Goal: Information Seeking & Learning: Learn about a topic

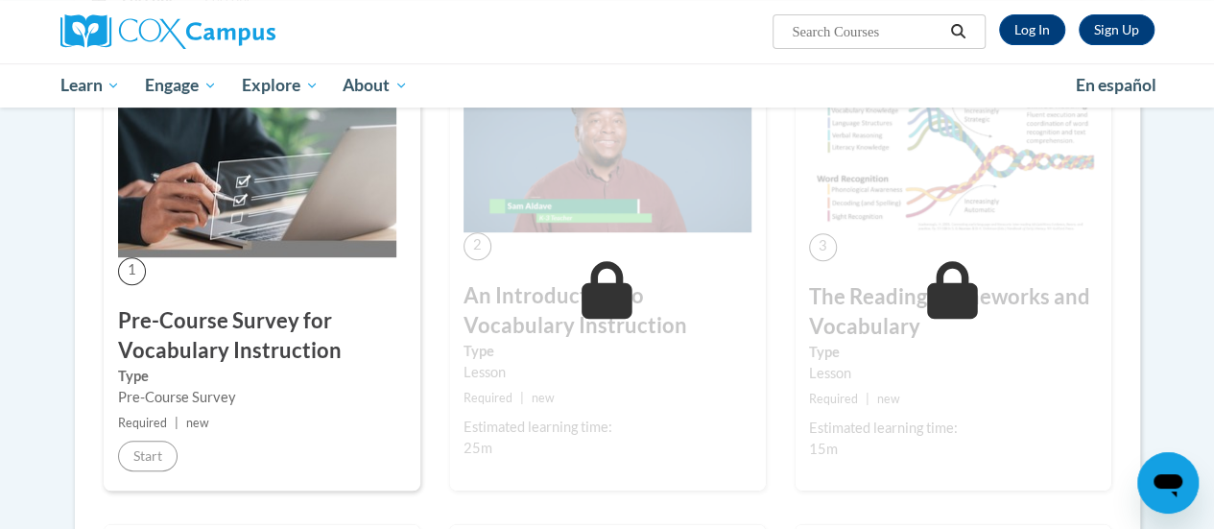
scroll to position [386, 0]
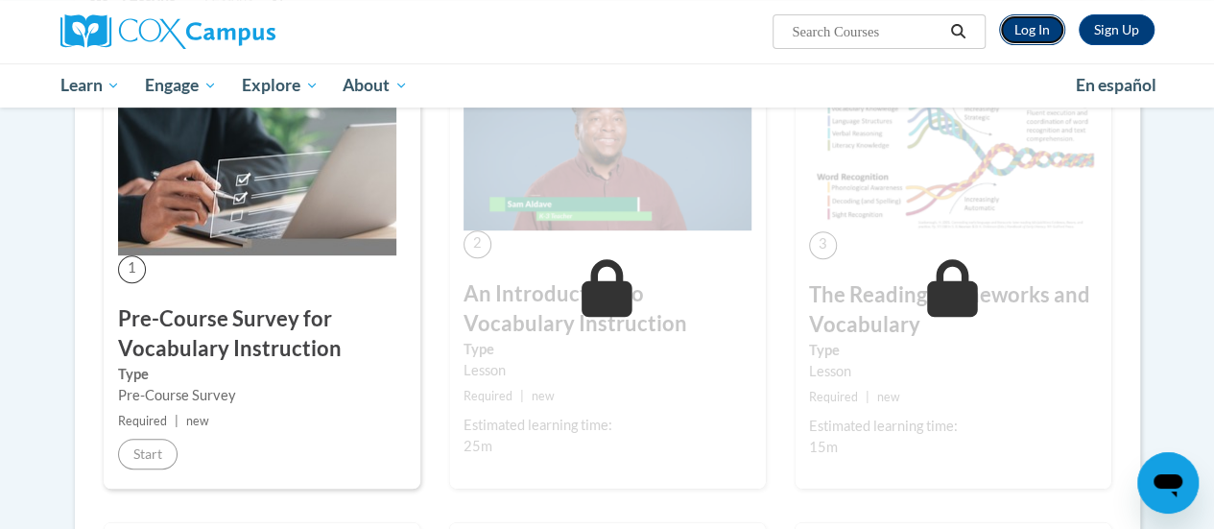
click at [1015, 32] on link "Log In" at bounding box center [1032, 29] width 66 height 31
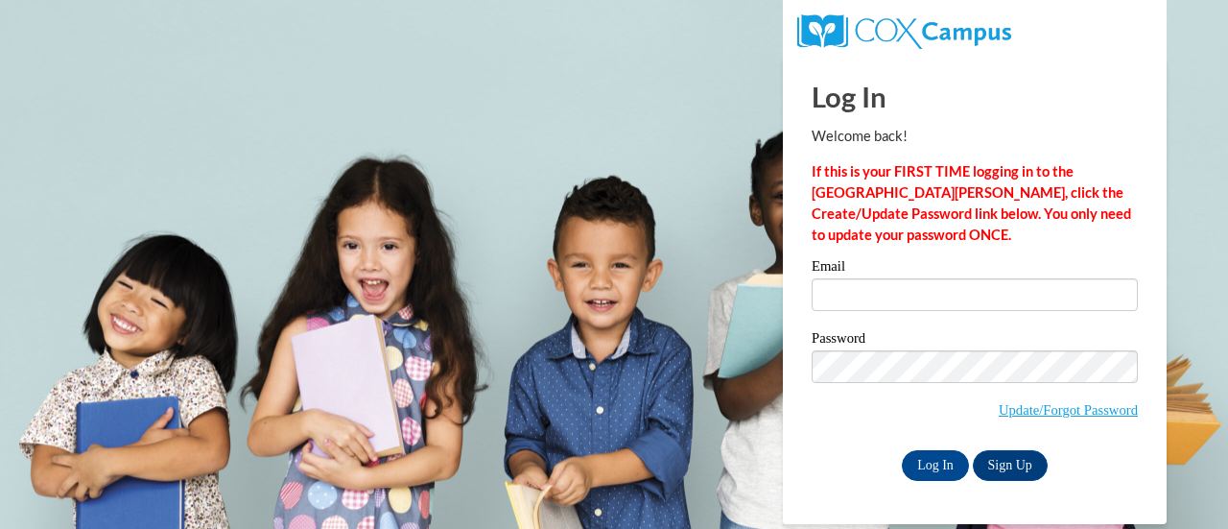
click at [921, 269] on label "Email" at bounding box center [975, 268] width 326 height 19
click at [921, 278] on input "Email" at bounding box center [975, 294] width 326 height 33
click at [921, 289] on input "Email" at bounding box center [975, 294] width 326 height 33
type input "kjkazya@sunprairieschools.org"
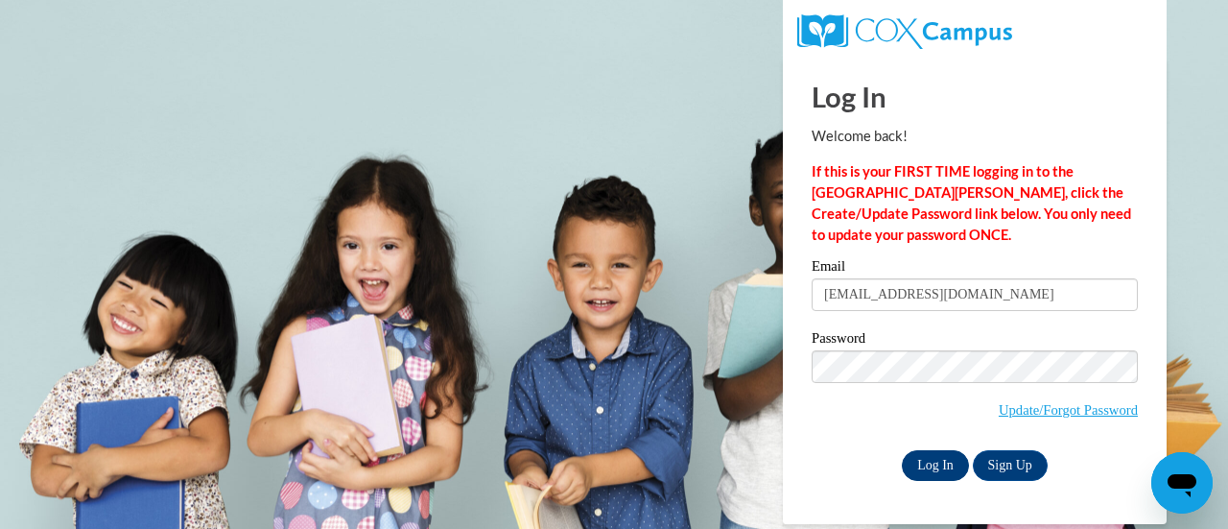
drag, startPoint x: 921, startPoint y: 289, endPoint x: 944, endPoint y: 469, distance: 181.9
click at [944, 469] on div "Email kjkazya@sunprairieschools.org Password Update/Forgot Password Log In Sign…" at bounding box center [975, 369] width 326 height 221
click at [922, 470] on input "Log In" at bounding box center [935, 465] width 67 height 31
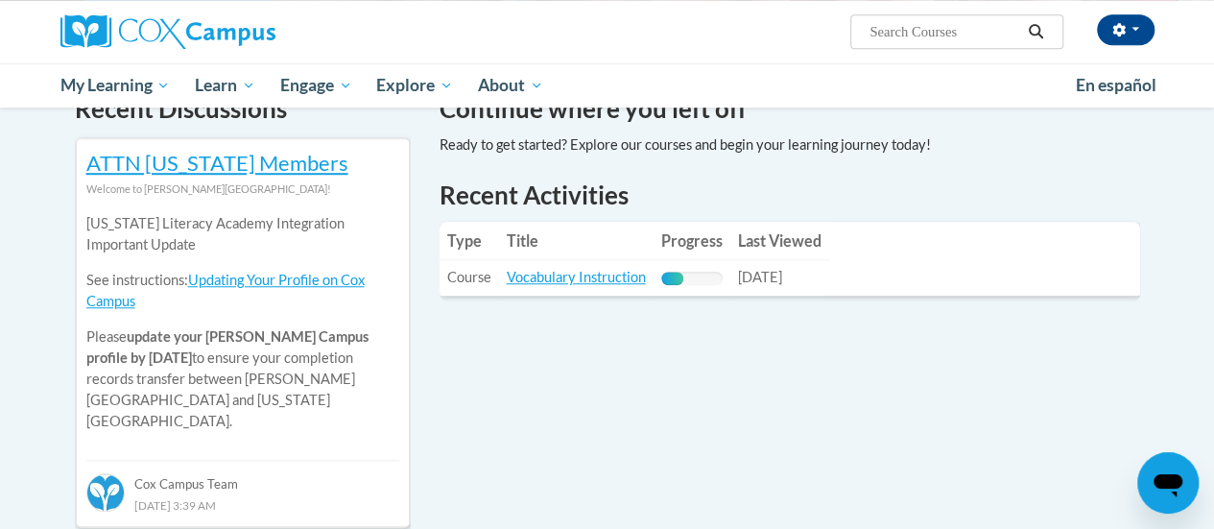
scroll to position [613, 0]
click at [579, 273] on link "Vocabulary Instruction" at bounding box center [576, 276] width 139 height 16
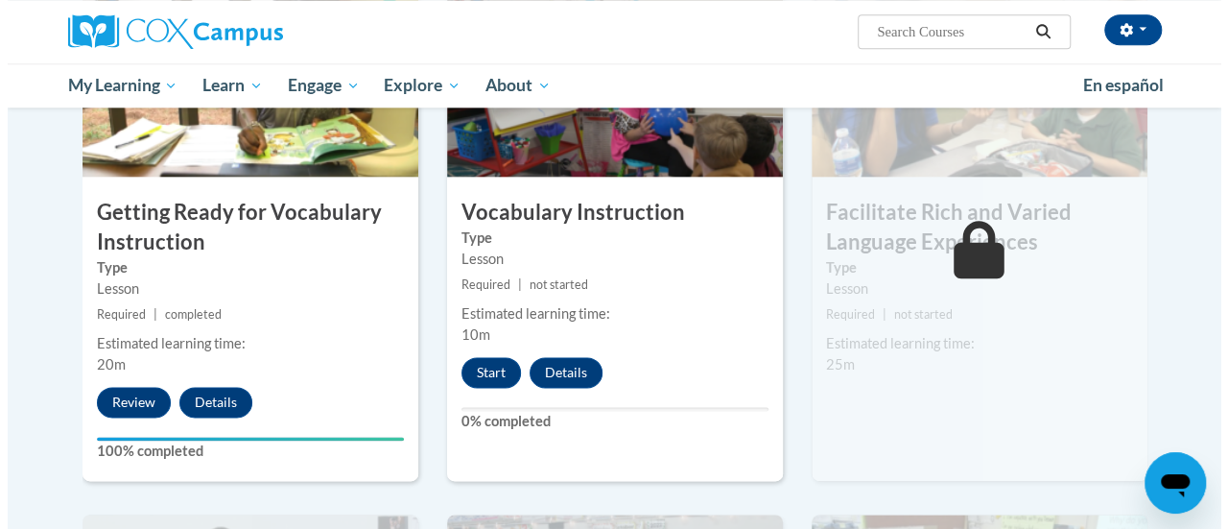
scroll to position [1071, 0]
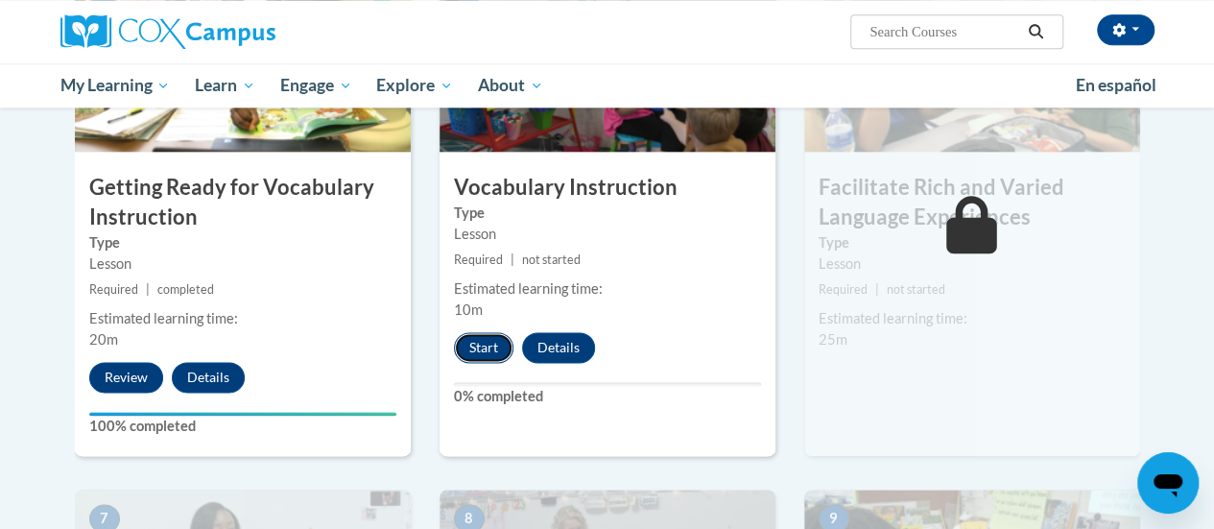
click at [475, 346] on button "Start" at bounding box center [483, 347] width 59 height 31
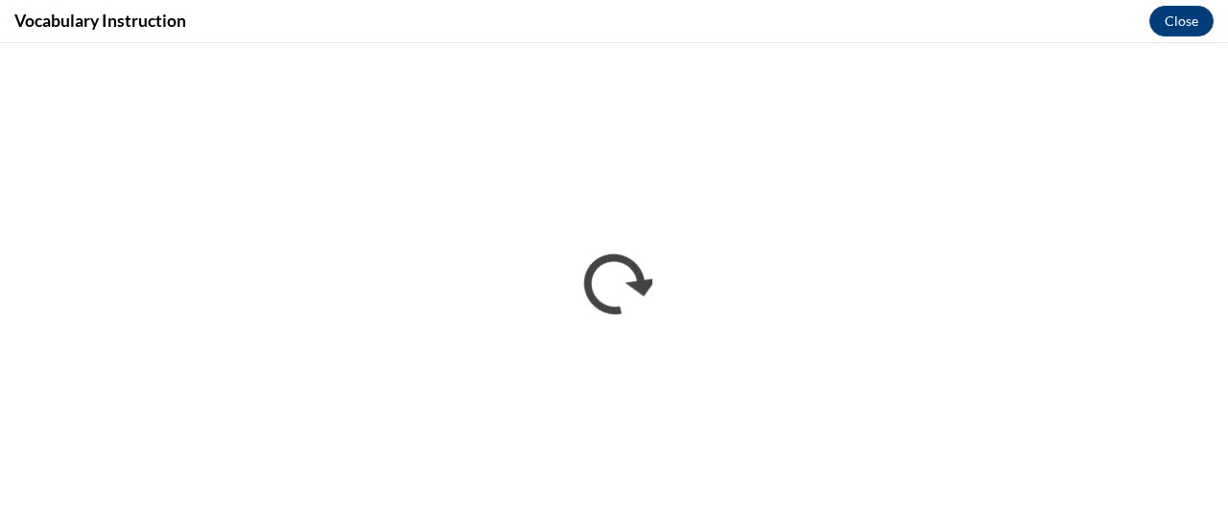
scroll to position [0, 0]
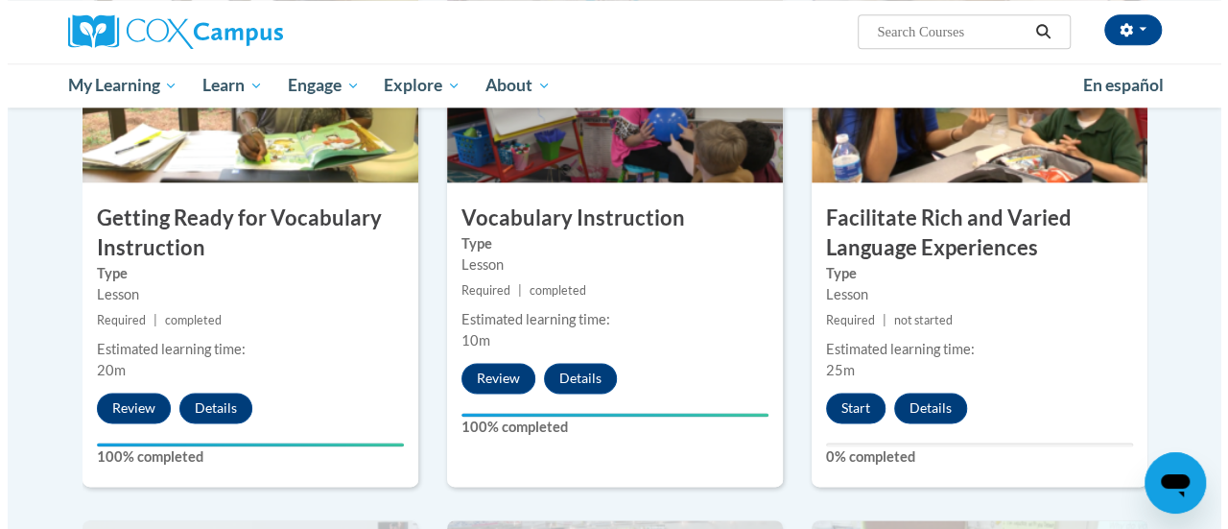
scroll to position [1041, 0]
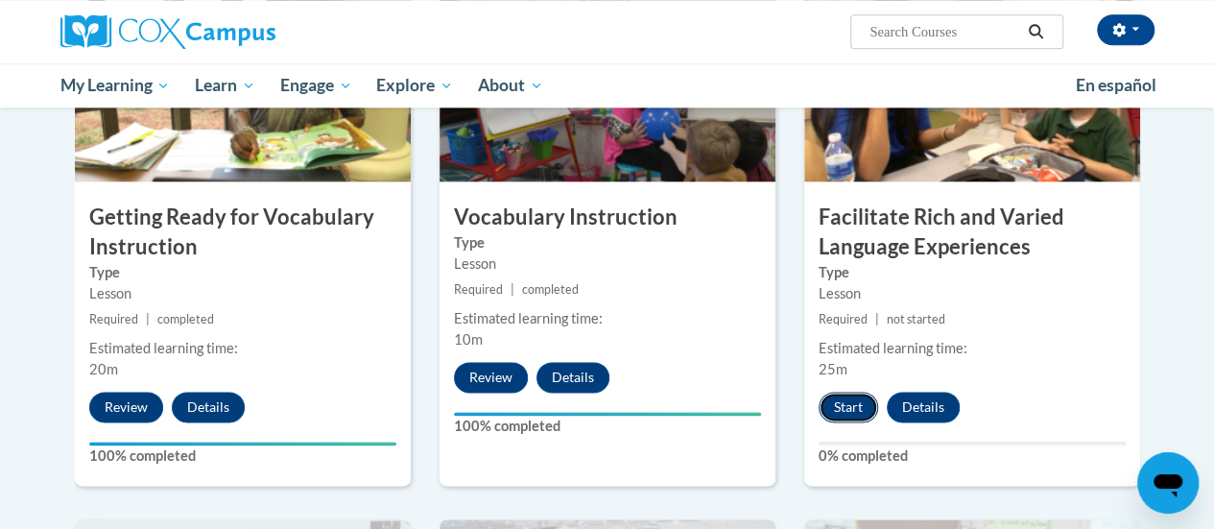
click at [836, 404] on button "Start" at bounding box center [847, 406] width 59 height 31
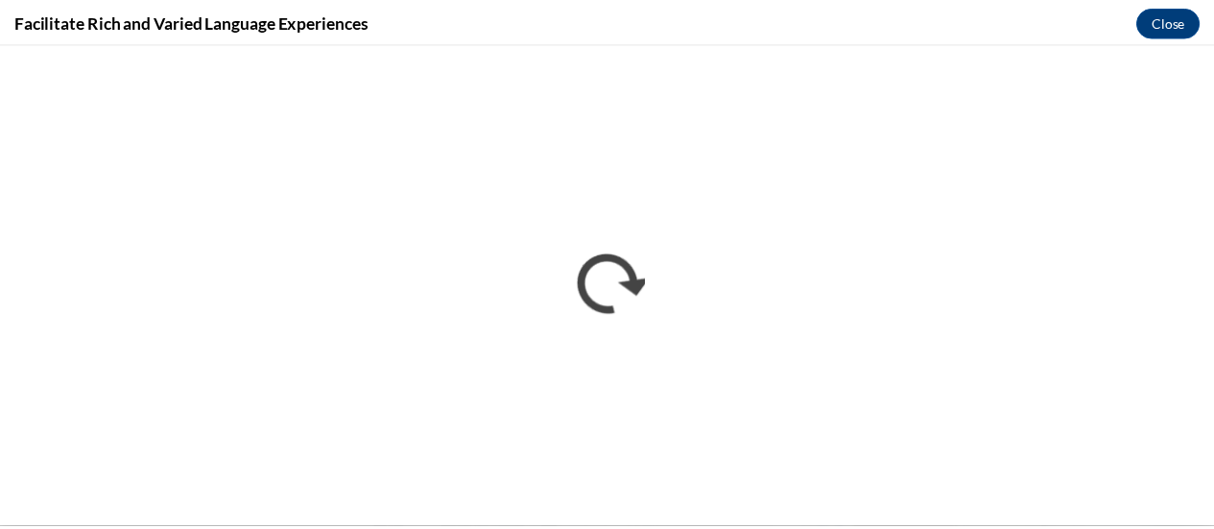
scroll to position [0, 0]
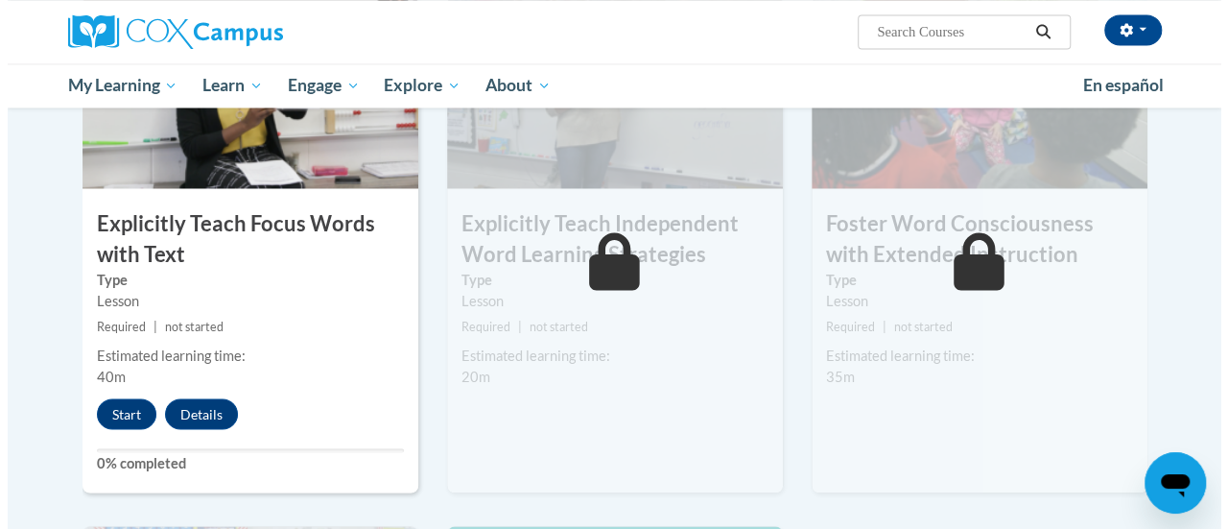
scroll to position [1577, 0]
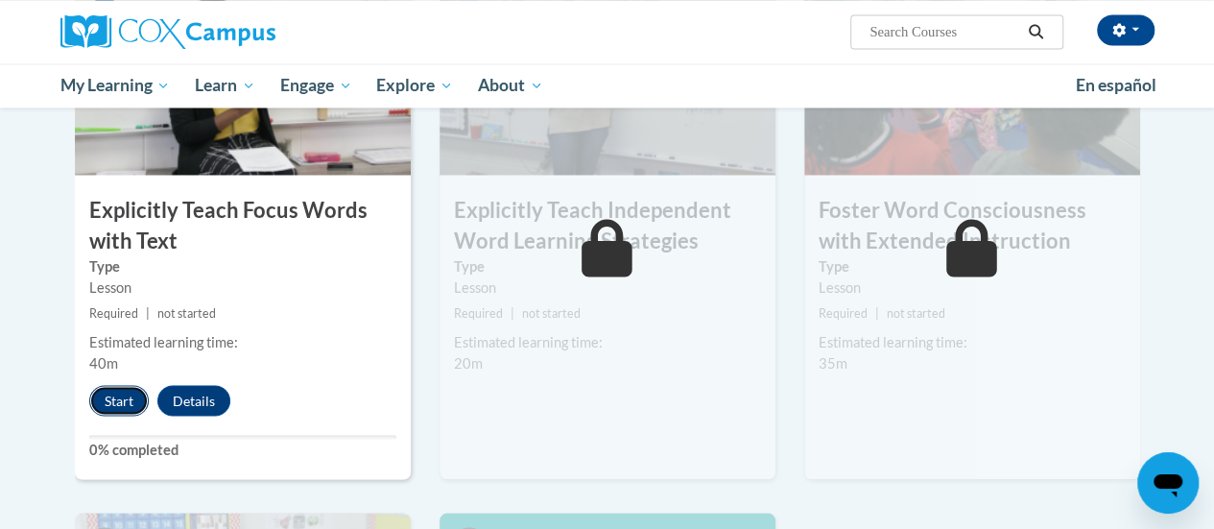
click at [116, 391] on button "Start" at bounding box center [118, 400] width 59 height 31
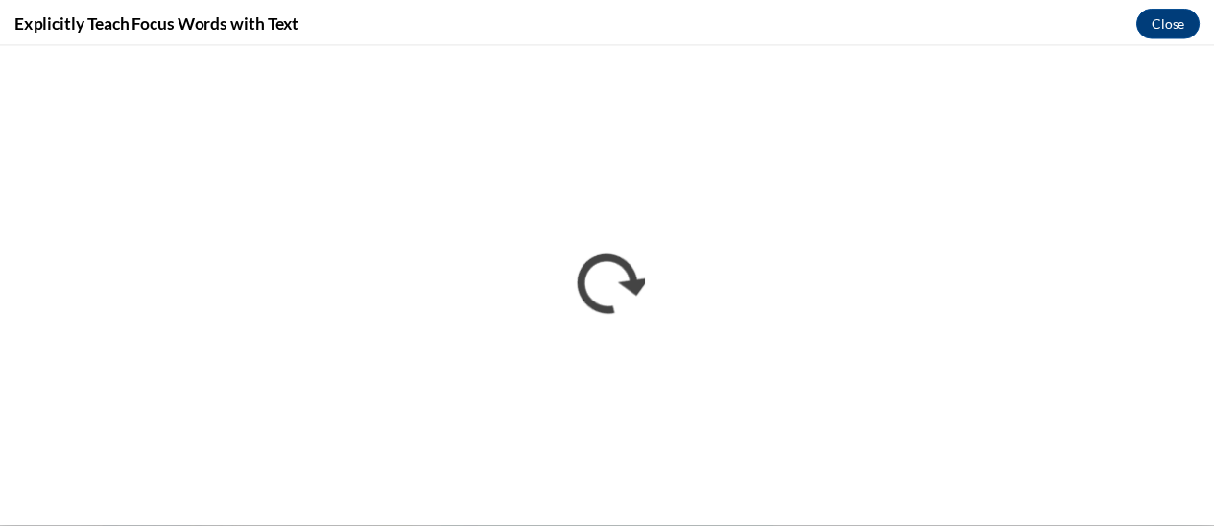
scroll to position [0, 0]
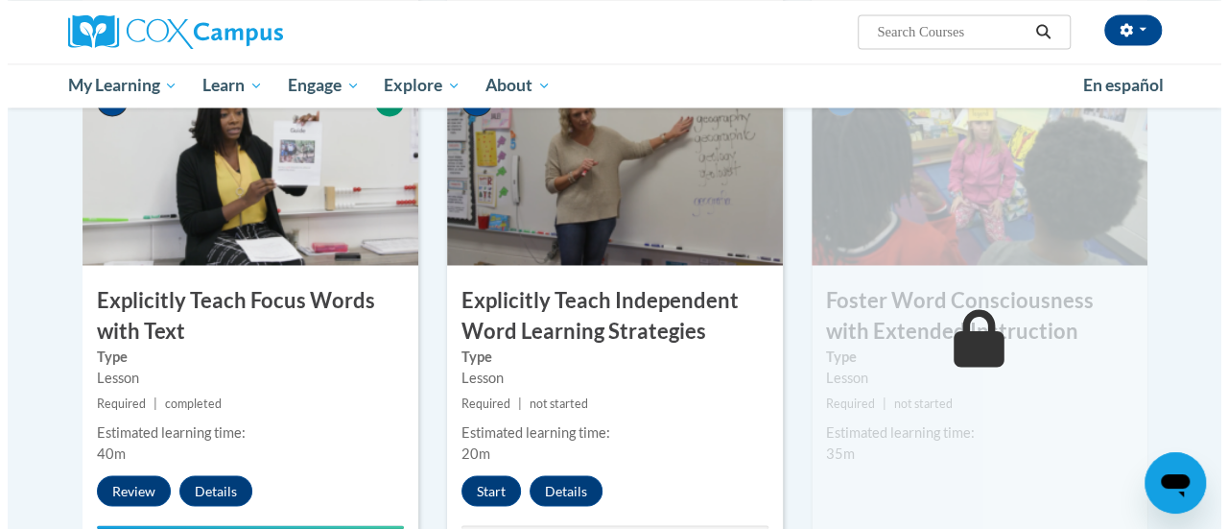
scroll to position [1582, 0]
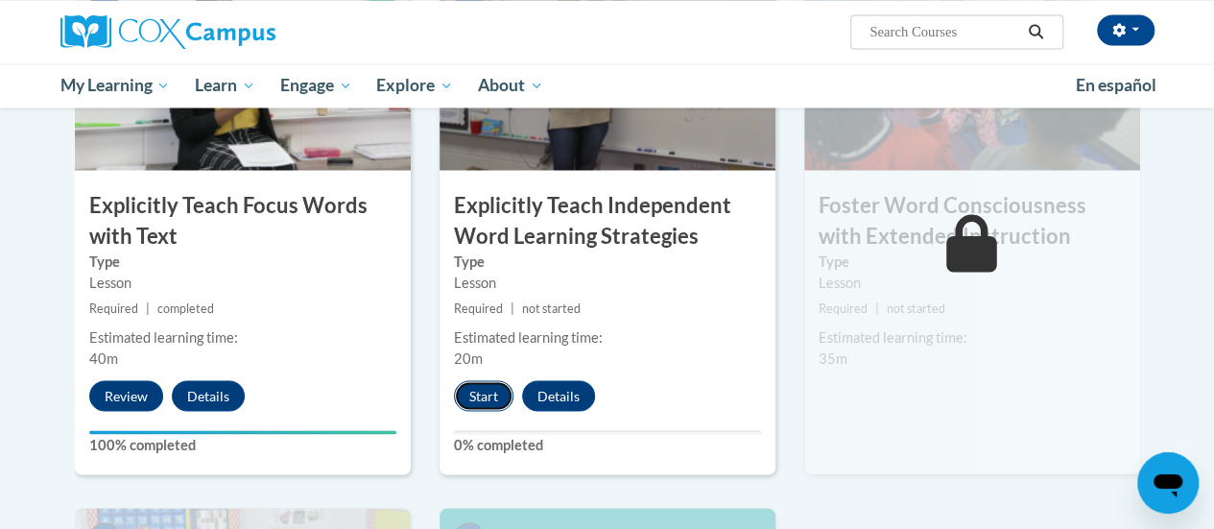
click at [483, 399] on button "Start" at bounding box center [483, 395] width 59 height 31
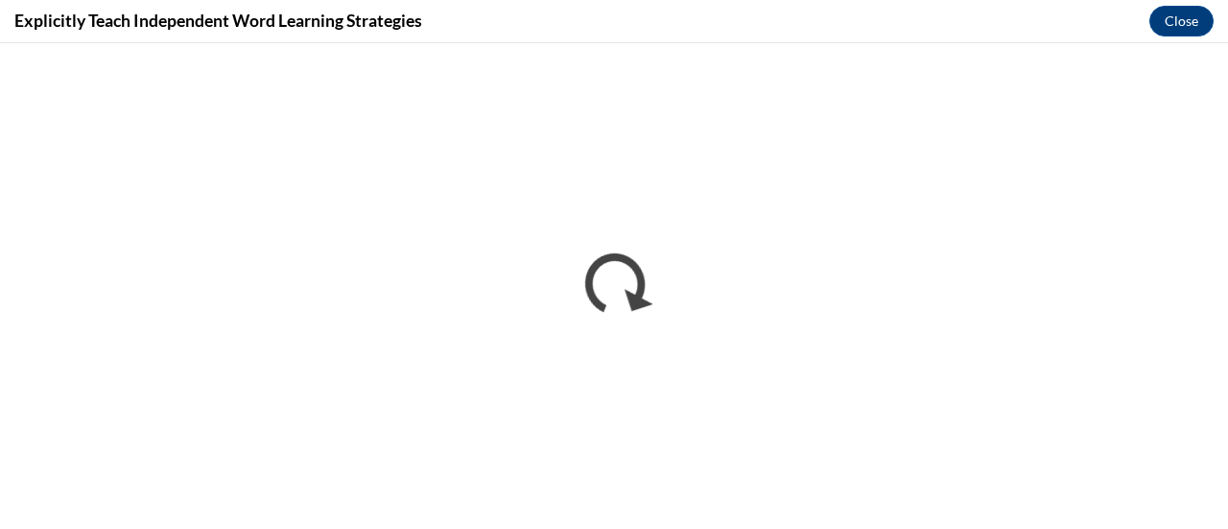
scroll to position [0, 0]
